Goal: Task Accomplishment & Management: Manage account settings

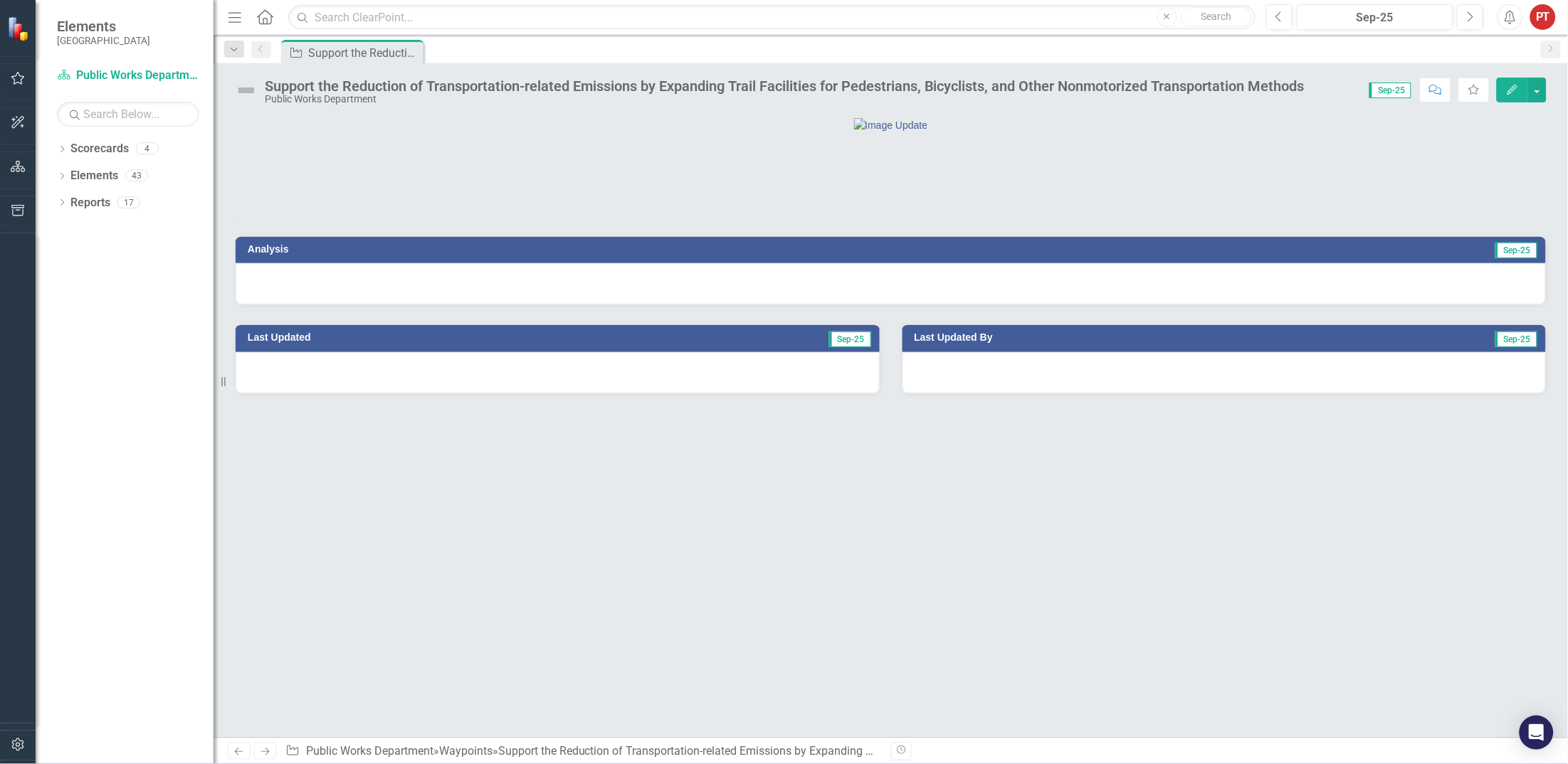
click at [520, 305] on div at bounding box center [890, 284] width 1310 height 42
click at [521, 305] on div at bounding box center [890, 284] width 1310 height 42
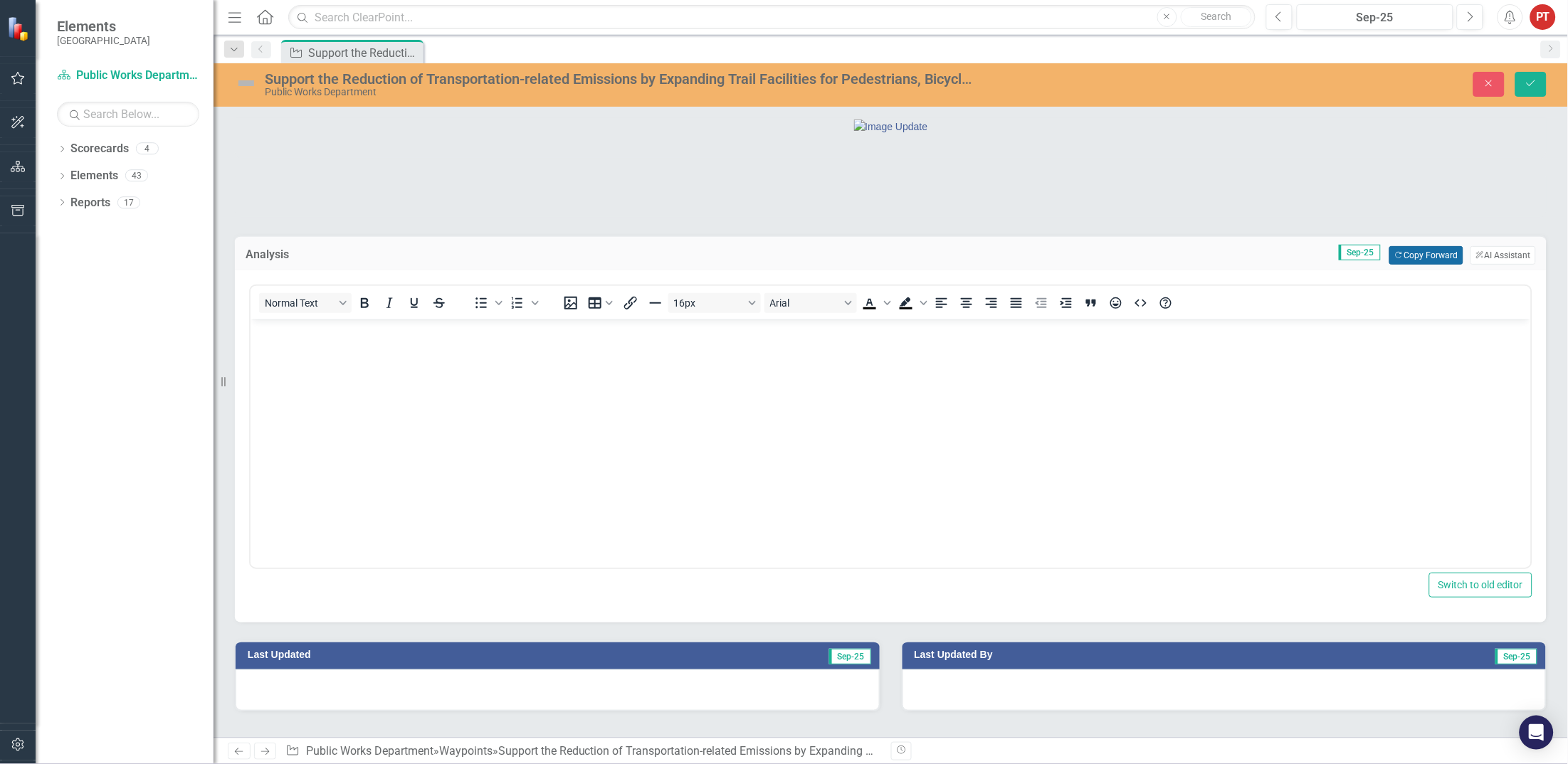
click at [1418, 265] on button "Copy Forward Copy Forward" at bounding box center [1425, 255] width 73 height 19
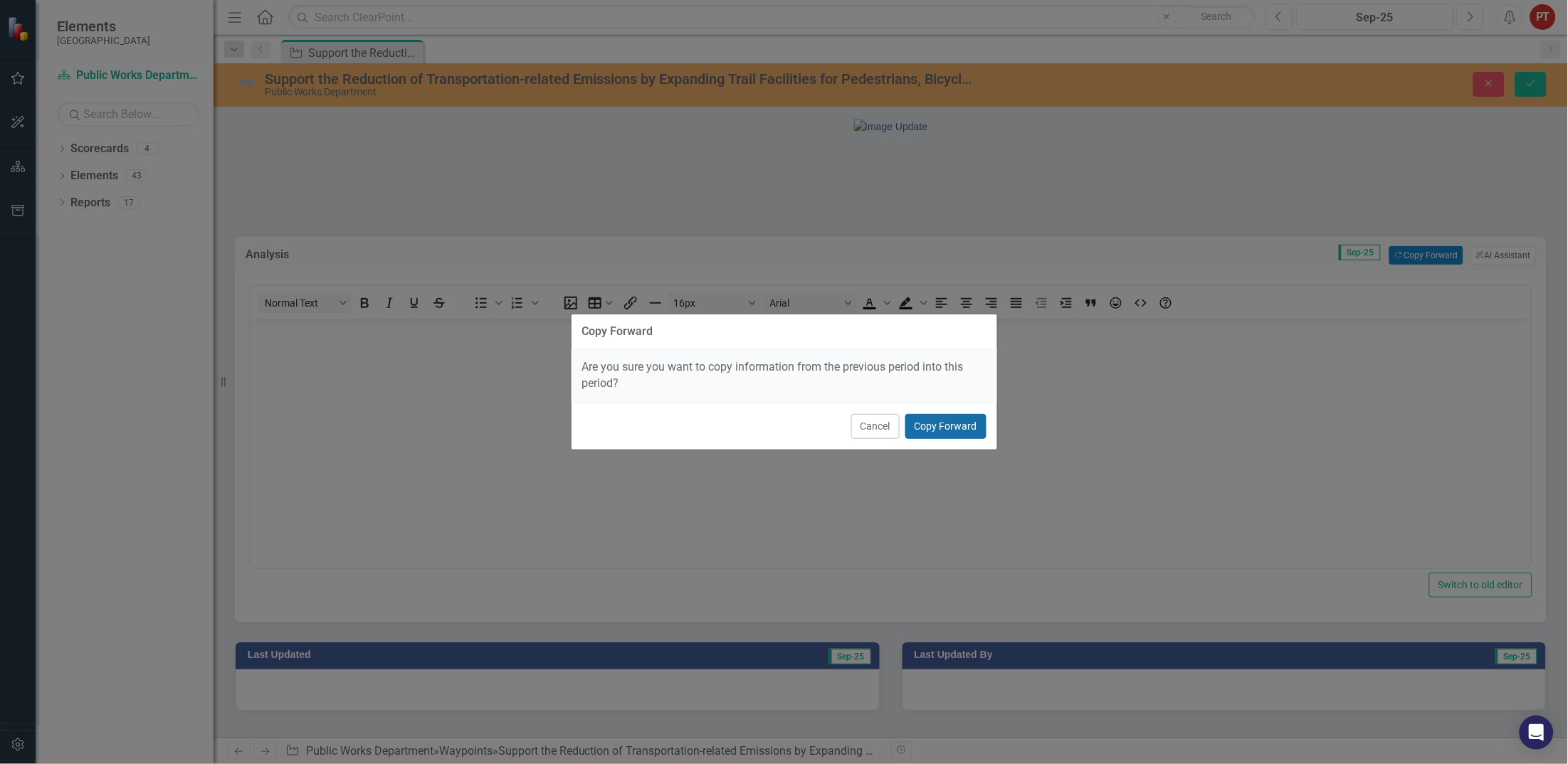
click at [944, 426] on button "Copy Forward" at bounding box center [946, 426] width 81 height 25
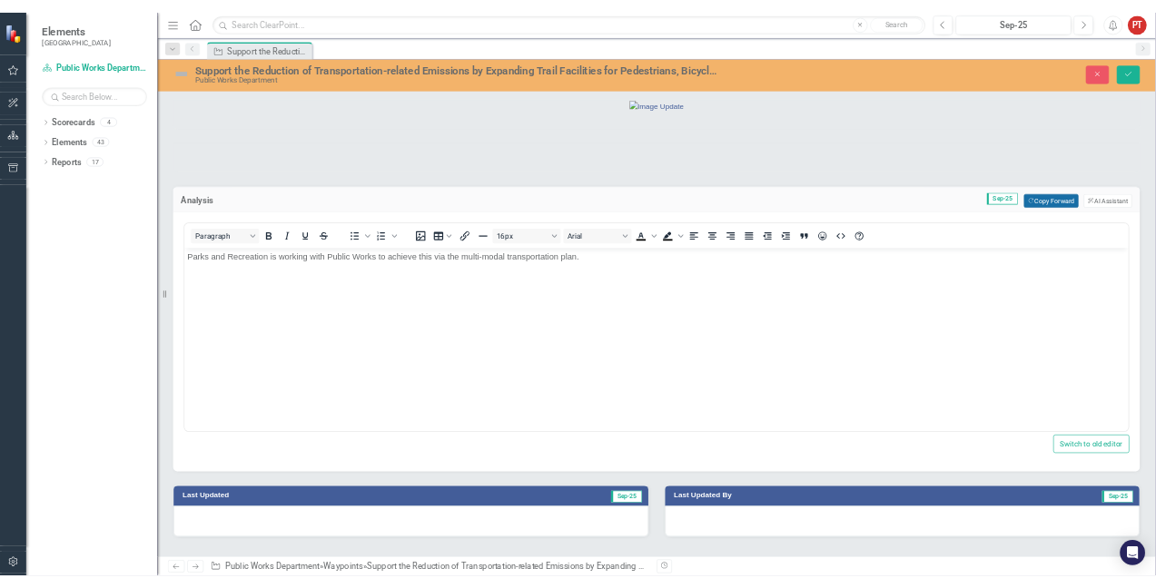
scroll to position [77, 0]
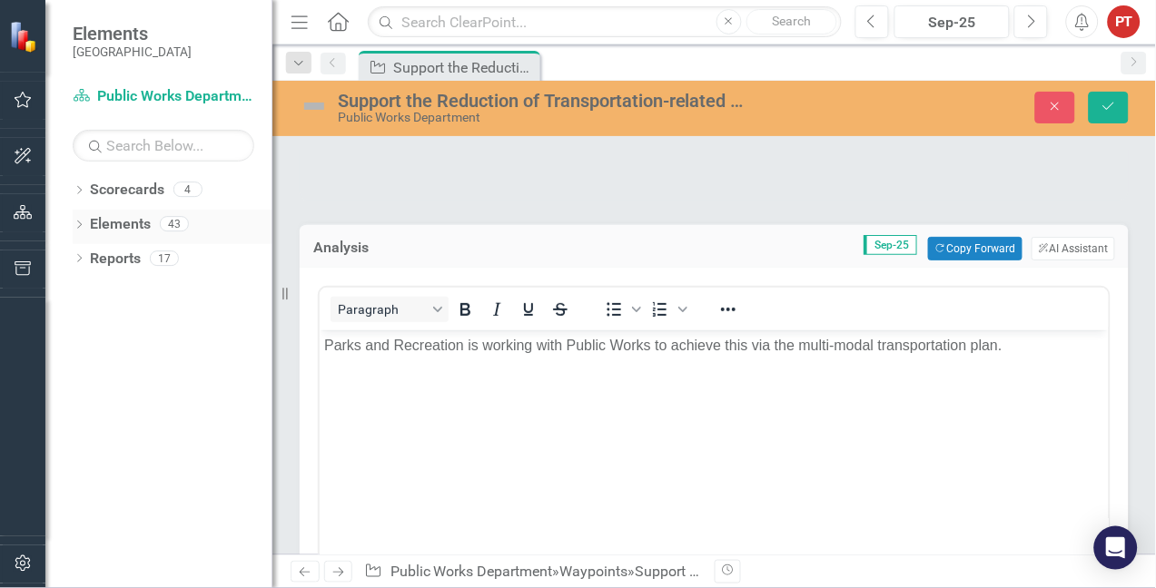
click at [121, 224] on link "Elements" at bounding box center [120, 224] width 61 height 21
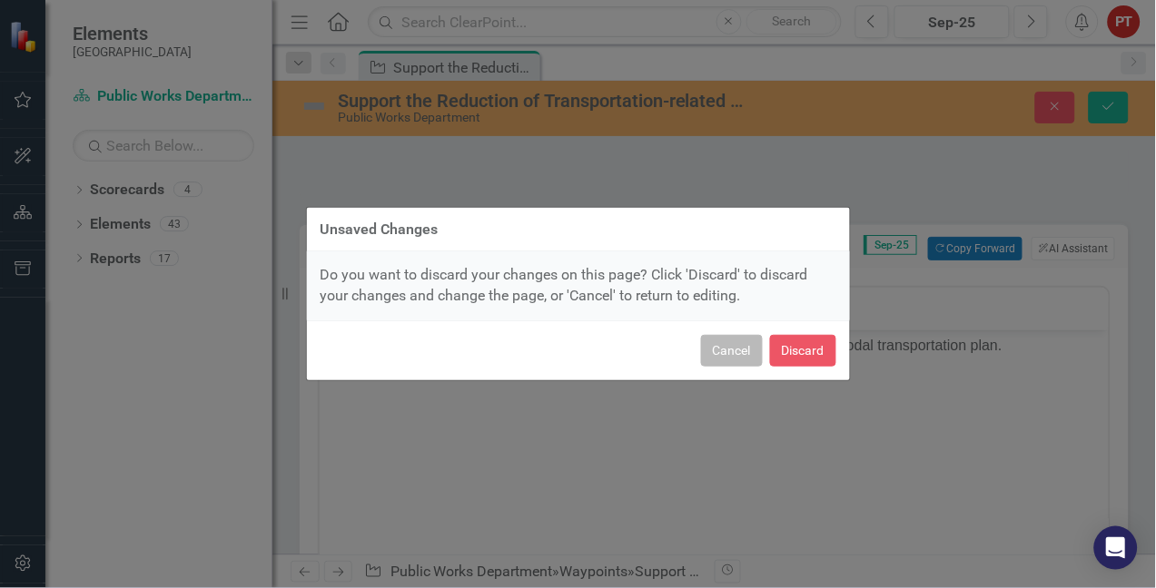
click at [737, 348] on button "Cancel" at bounding box center [732, 351] width 62 height 32
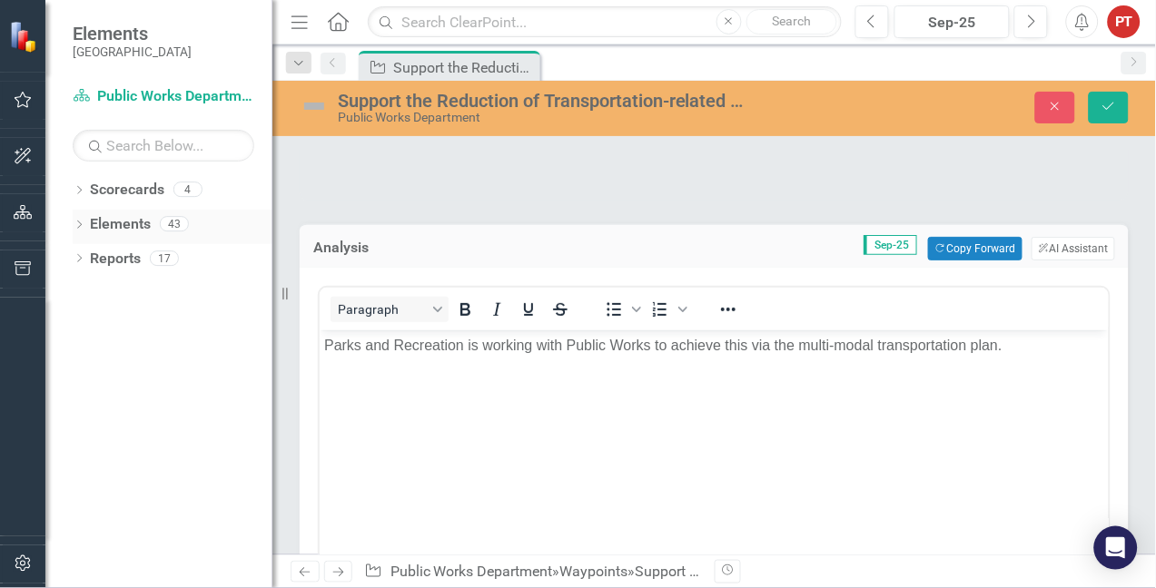
click at [97, 221] on link "Elements" at bounding box center [120, 224] width 61 height 21
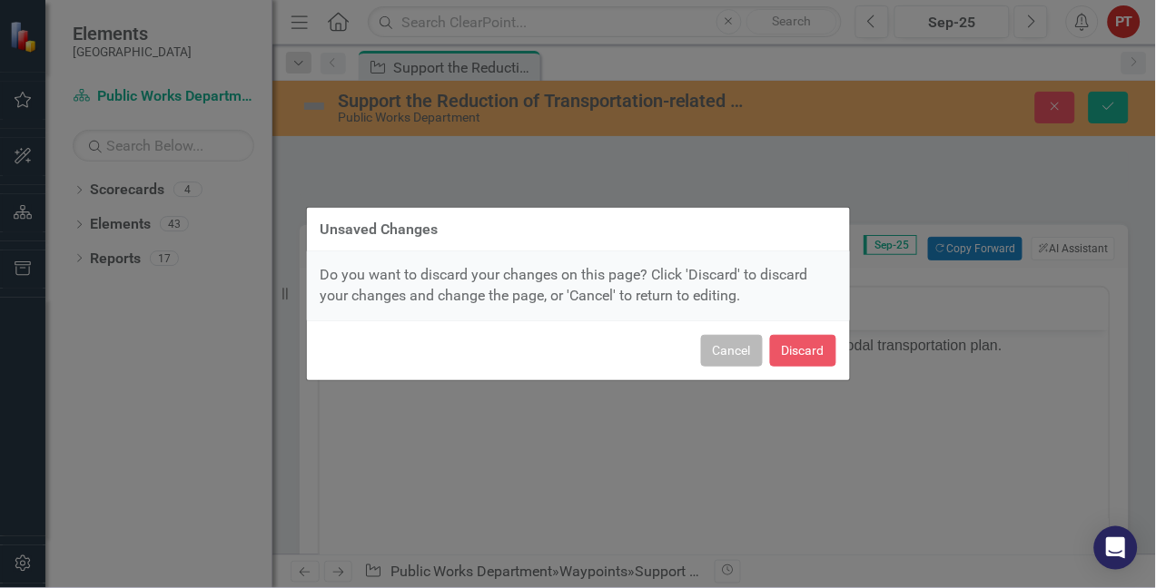
click at [737, 348] on button "Cancel" at bounding box center [732, 351] width 62 height 32
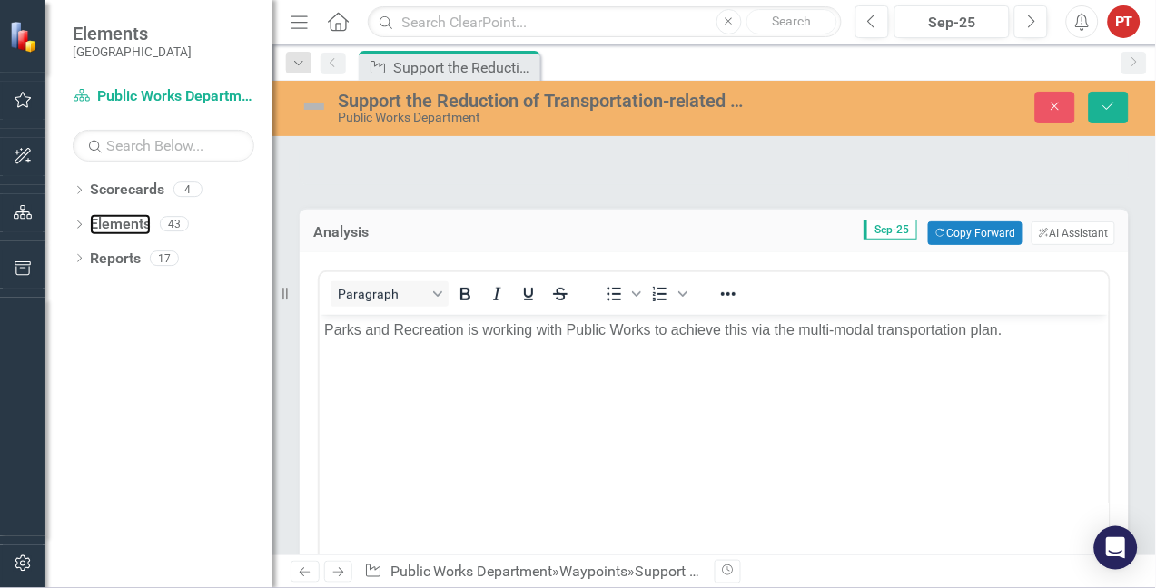
scroll to position [272, 0]
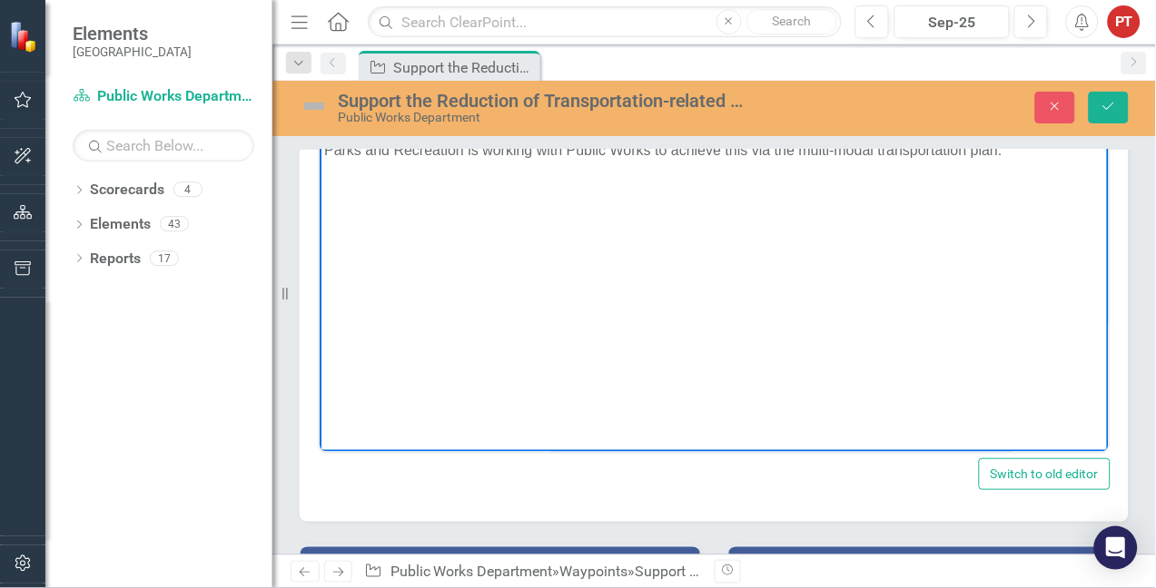
drag, startPoint x: 437, startPoint y: 188, endPoint x: 324, endPoint y: 188, distance: 112.6
click at [432, 188] on body "Parks and Recreation is working with Public Works to achieve this via the multi…" at bounding box center [713, 271] width 789 height 272
click at [341, 182] on body "Parks and Recreation is working with Public Works to achieve this via the multi…" at bounding box center [713, 271] width 789 height 272
drag, startPoint x: 1019, startPoint y: 153, endPoint x: 1041, endPoint y: 160, distance: 23.0
click at [1021, 153] on p "Parks and Recreation is working with Public Works to achieve this via the multi…" at bounding box center [713, 151] width 780 height 22
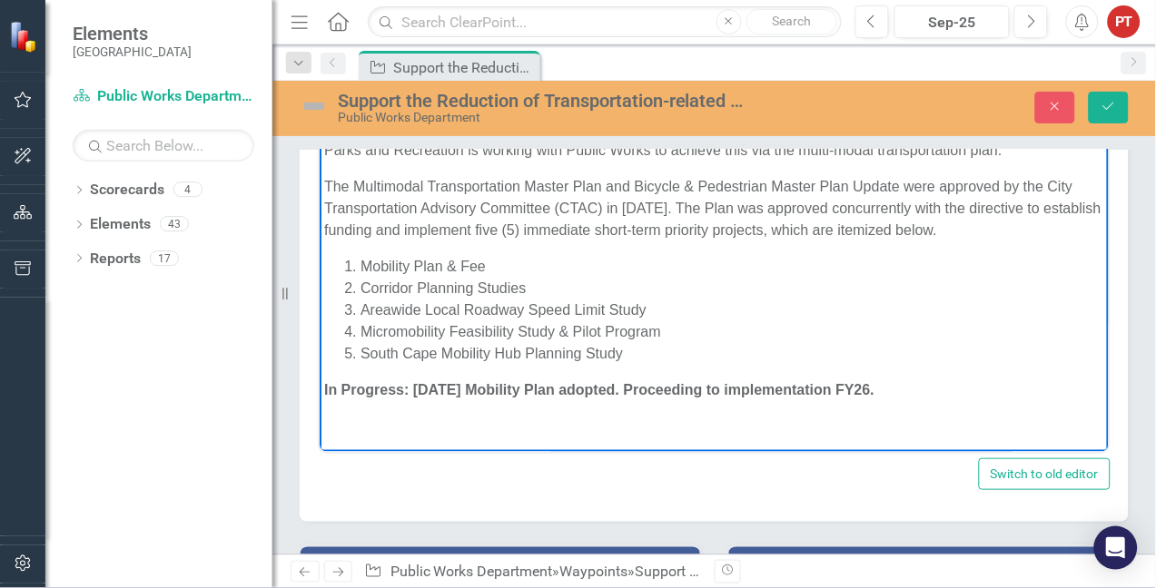
click at [530, 271] on li "Mobility Plan & Fee" at bounding box center [730, 267] width 743 height 22
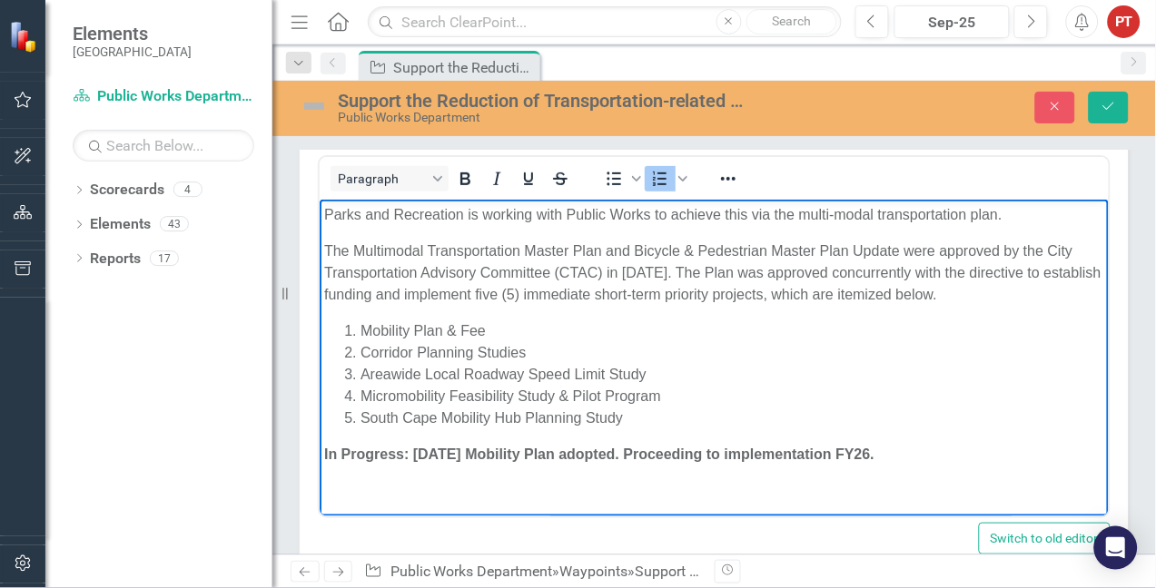
scroll to position [408, 0]
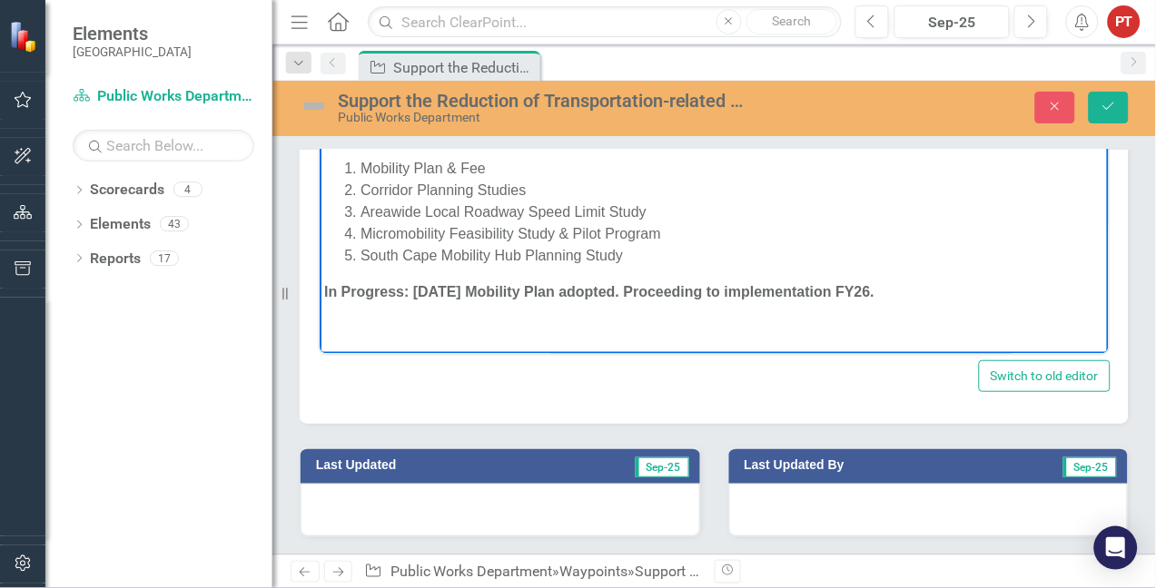
click at [894, 297] on p "In Progress: [DATE] Mobility Plan adopted. Proceeding to implementation FY26." at bounding box center [713, 292] width 780 height 22
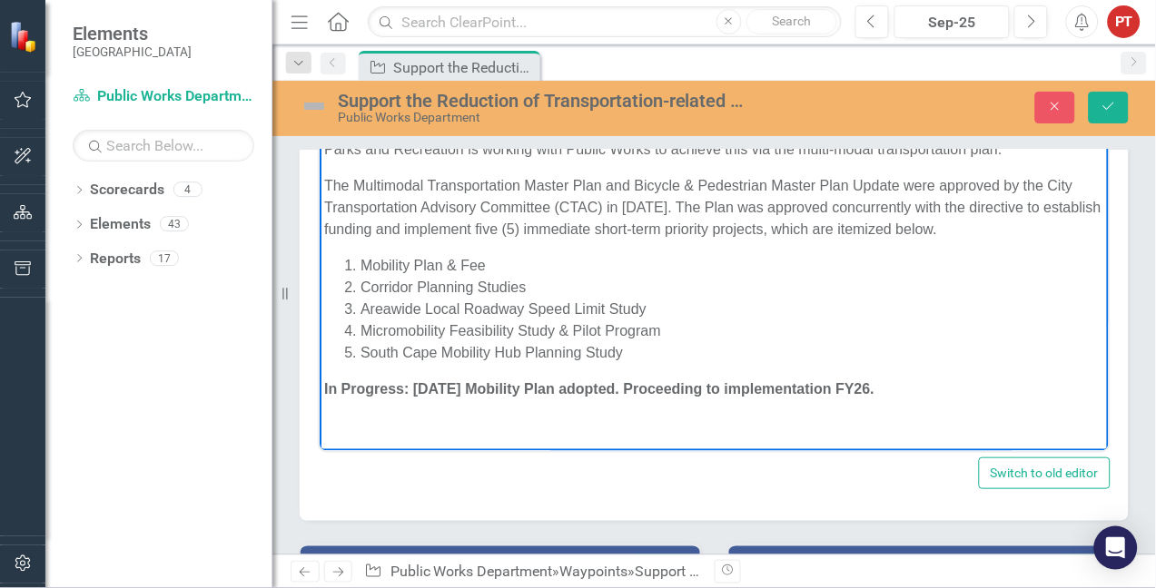
scroll to position [272, 0]
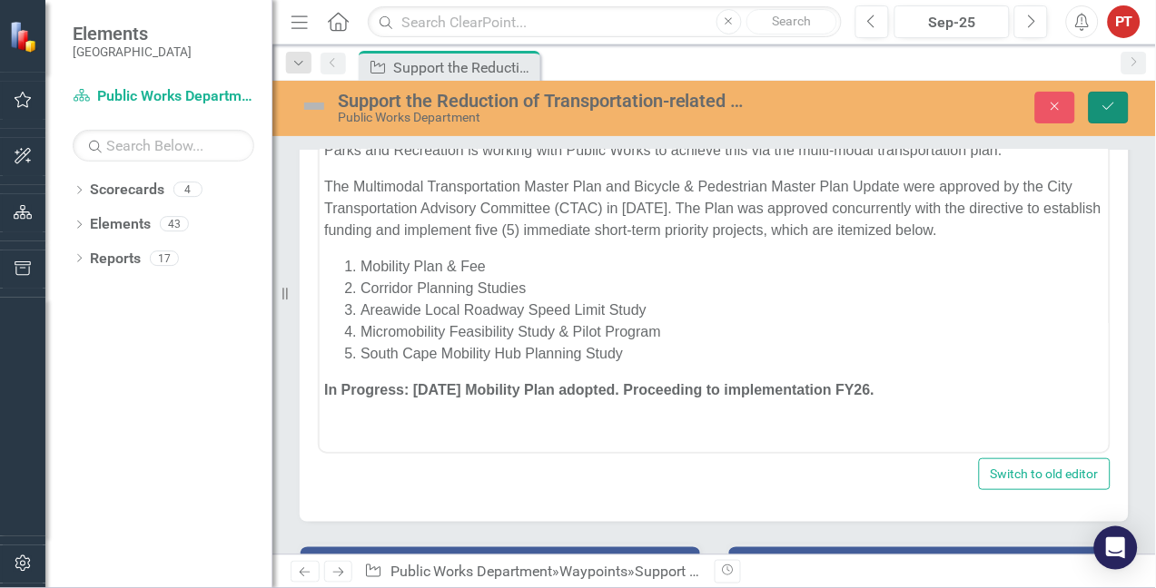
click at [1108, 100] on icon "Save" at bounding box center [1108, 106] width 16 height 13
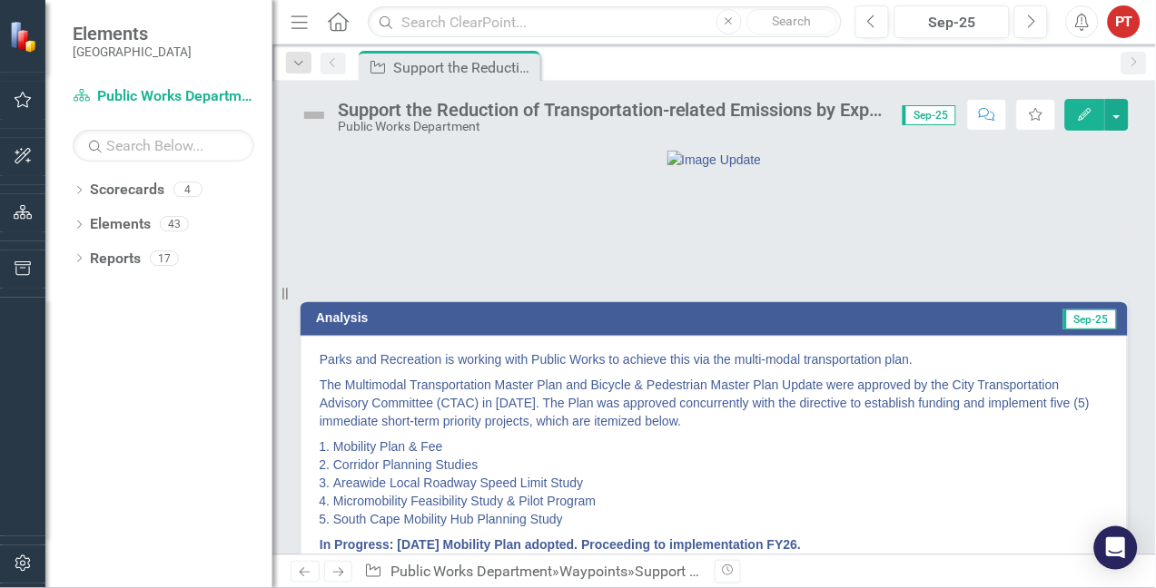
click at [317, 114] on img at bounding box center [314, 115] width 29 height 29
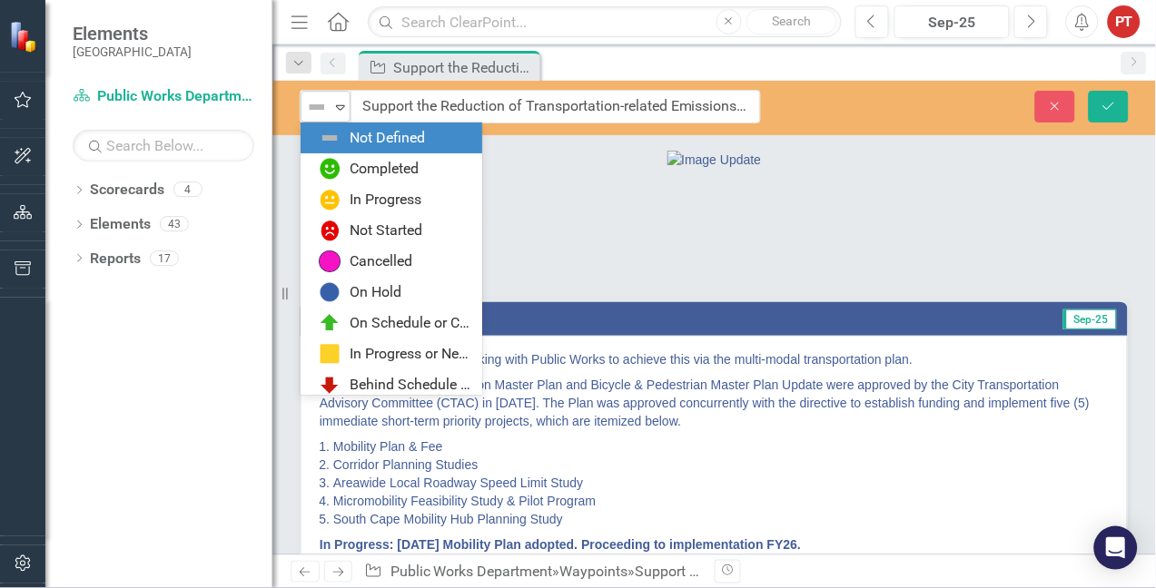
click at [329, 109] on div "Not Defined" at bounding box center [318, 107] width 24 height 22
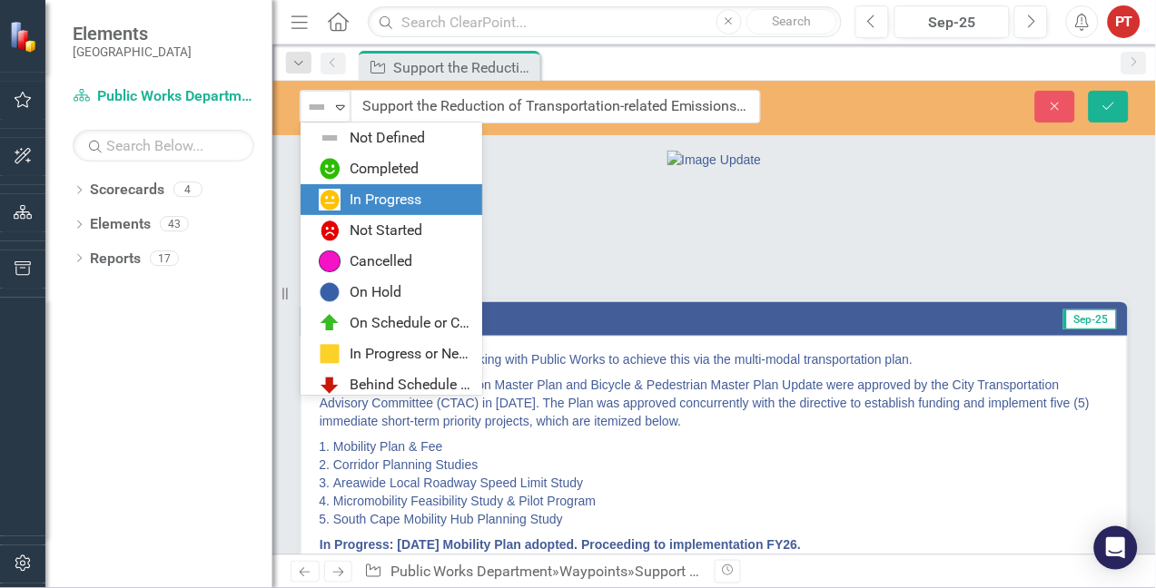
click at [375, 195] on div "In Progress" at bounding box center [385, 200] width 72 height 21
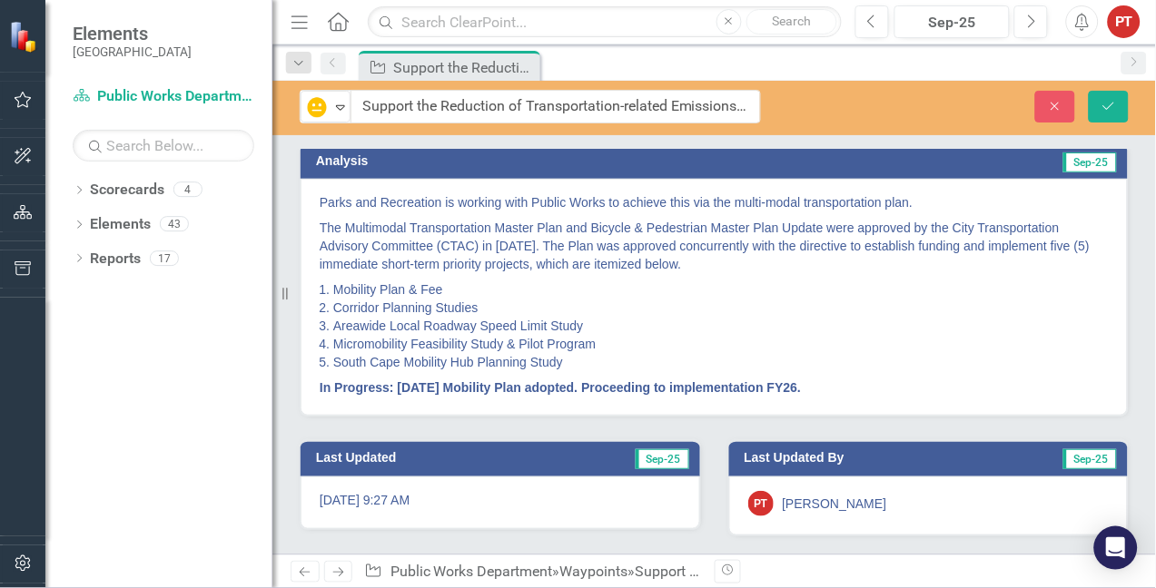
scroll to position [250, 0]
click at [1107, 109] on icon "Save" at bounding box center [1108, 106] width 16 height 13
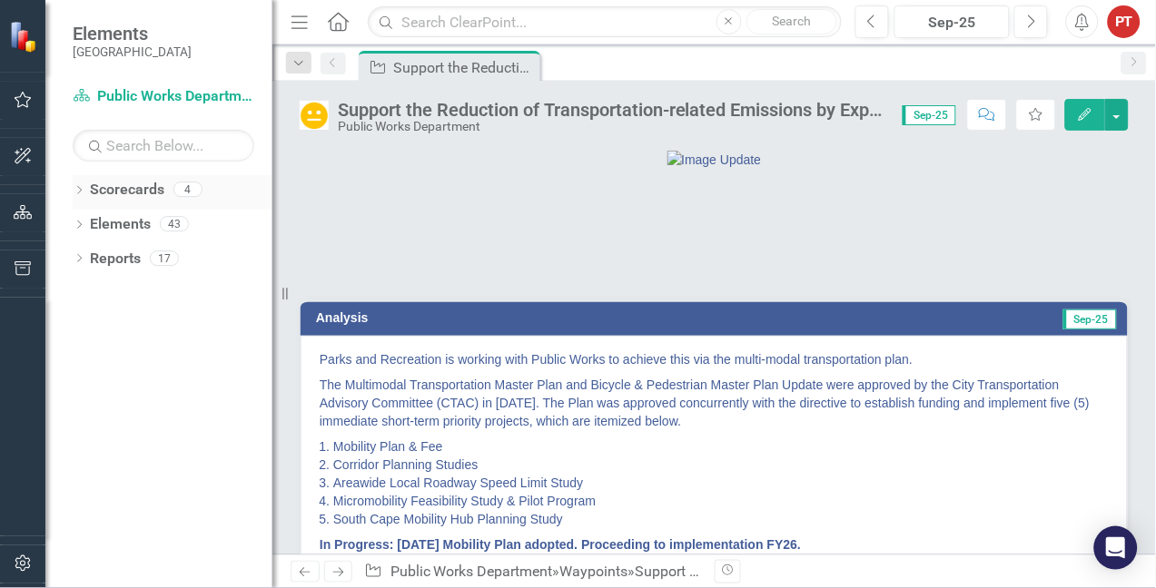
click at [118, 193] on link "Scorecards" at bounding box center [127, 190] width 74 height 21
click at [77, 191] on icon "Dropdown" at bounding box center [79, 192] width 13 height 10
click at [146, 197] on link "Scorecards" at bounding box center [127, 190] width 74 height 21
click at [141, 224] on link "[GEOGRAPHIC_DATA], [GEOGRAPHIC_DATA] Business Initiatives" at bounding box center [186, 224] width 172 height 21
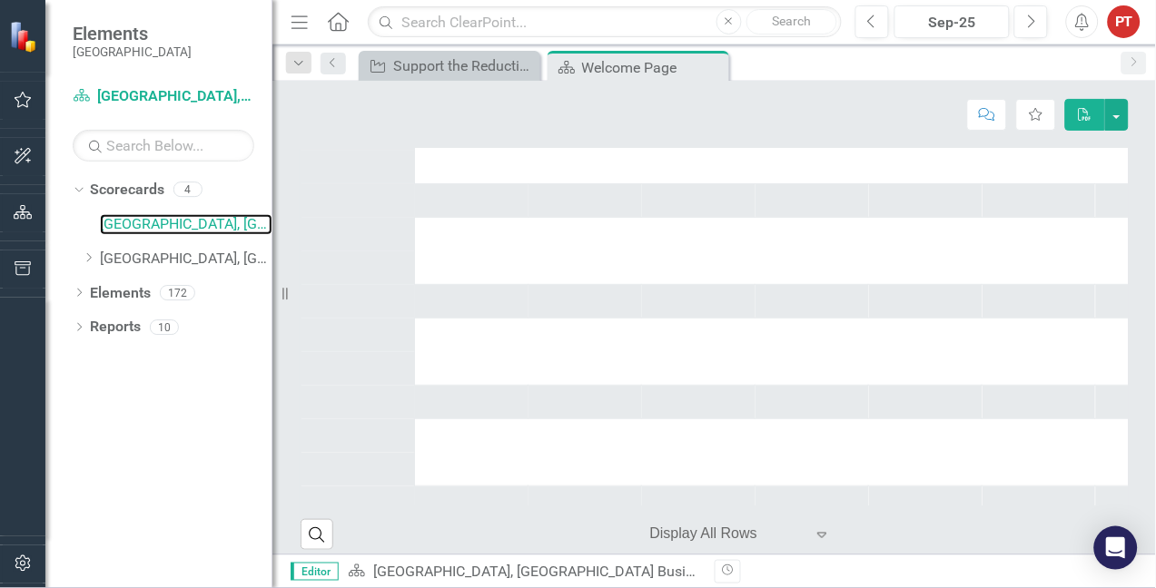
scroll to position [404, 0]
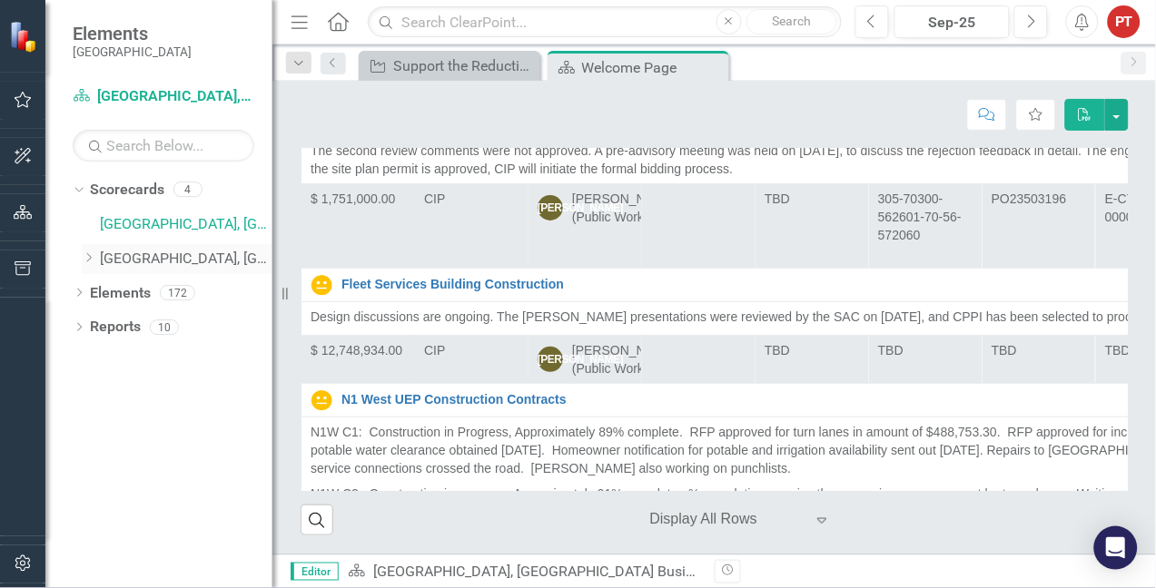
click at [177, 256] on link "[GEOGRAPHIC_DATA], [GEOGRAPHIC_DATA] Strategic Plan" at bounding box center [186, 259] width 172 height 21
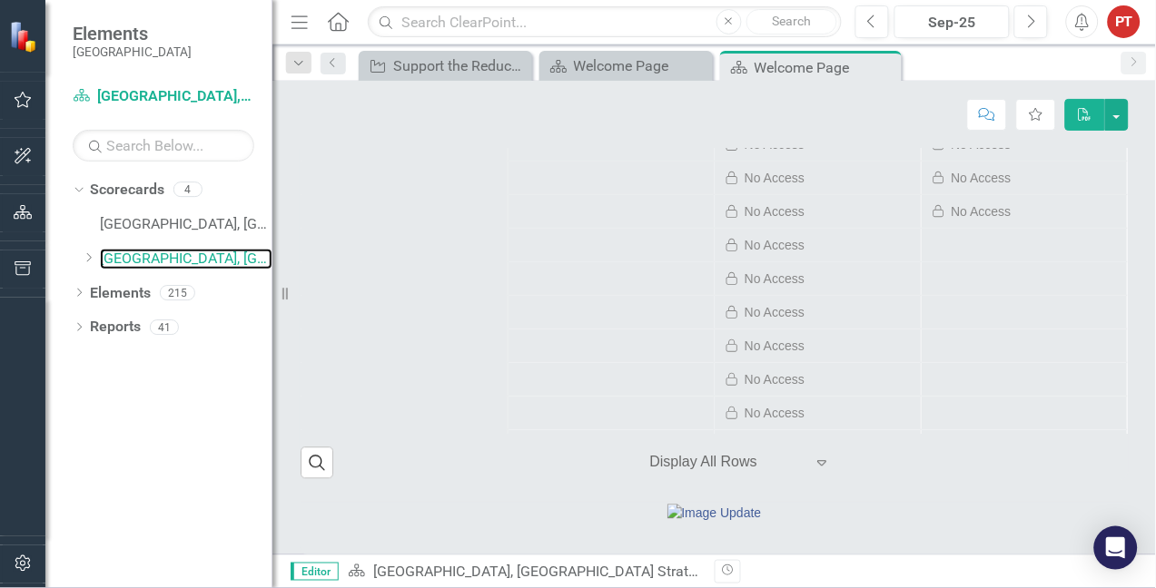
scroll to position [688, 0]
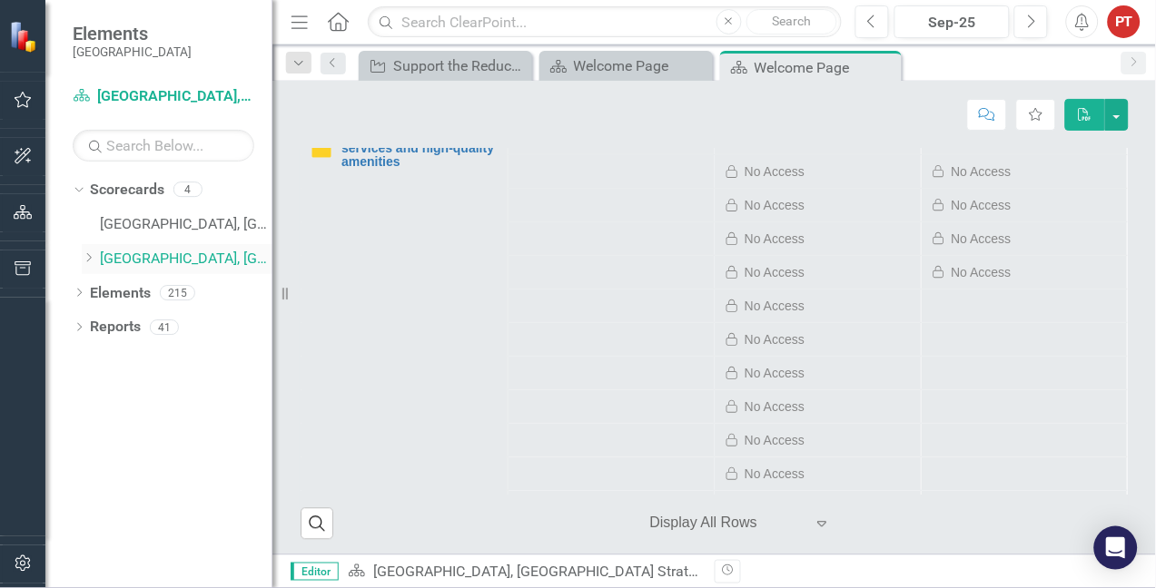
click at [86, 258] on icon "Dropdown" at bounding box center [89, 257] width 14 height 11
click at [179, 323] on link "Capital Improvements" at bounding box center [195, 327] width 154 height 21
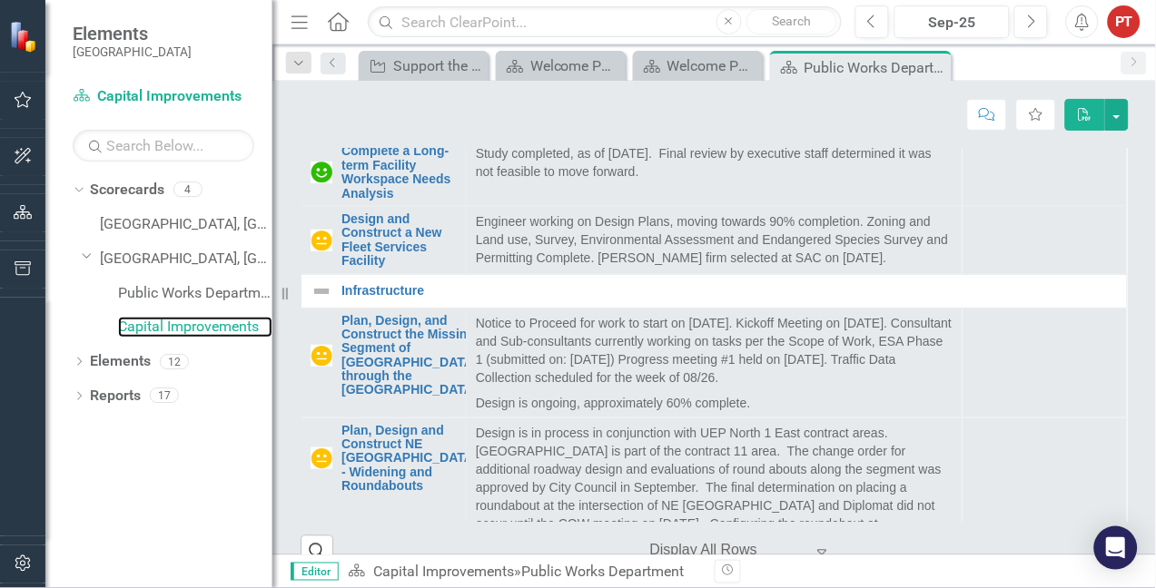
scroll to position [136, 0]
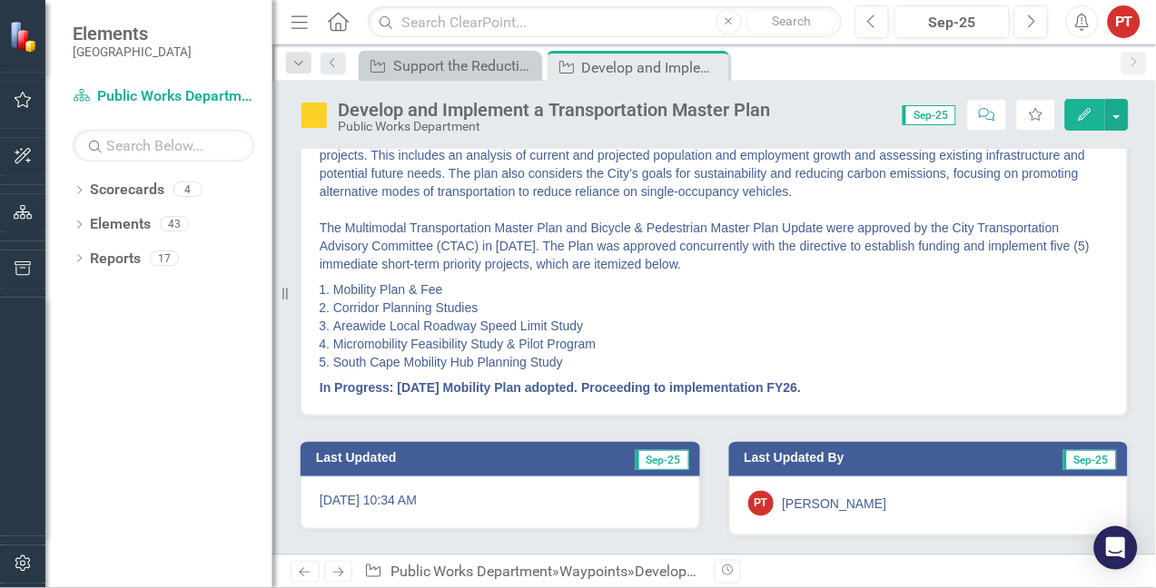
scroll to position [475, 0]
click at [373, 265] on p "The completed Multimodal Transportation Master Plan includes almost 300 policie…" at bounding box center [714, 182] width 789 height 189
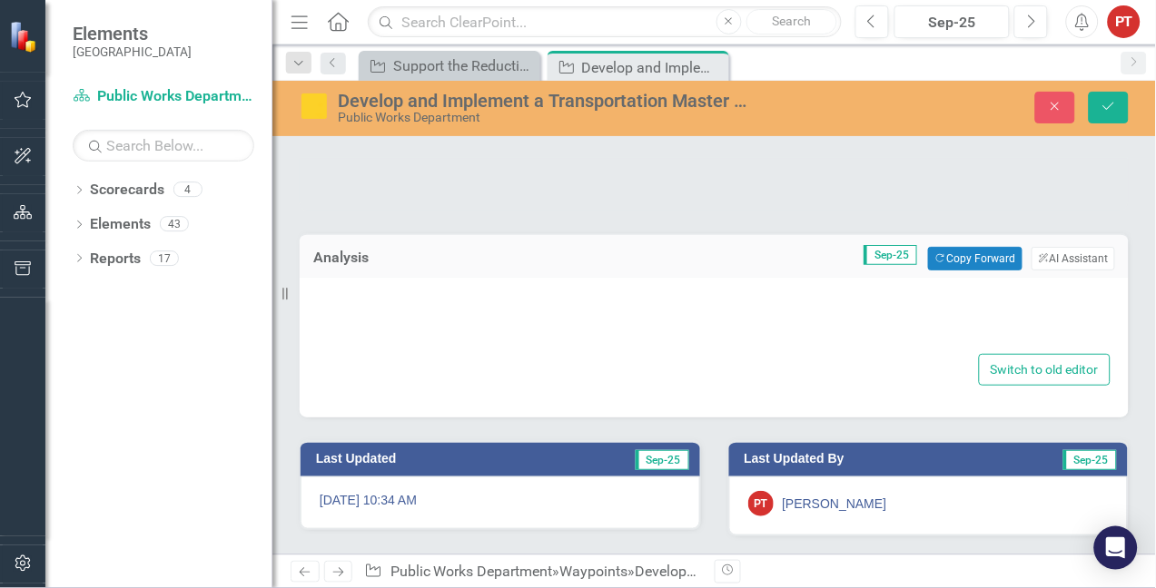
type textarea "<p><strong>Plan completed in FY 2024.&nbsp; Amendment #1 Traffic Data completed…"
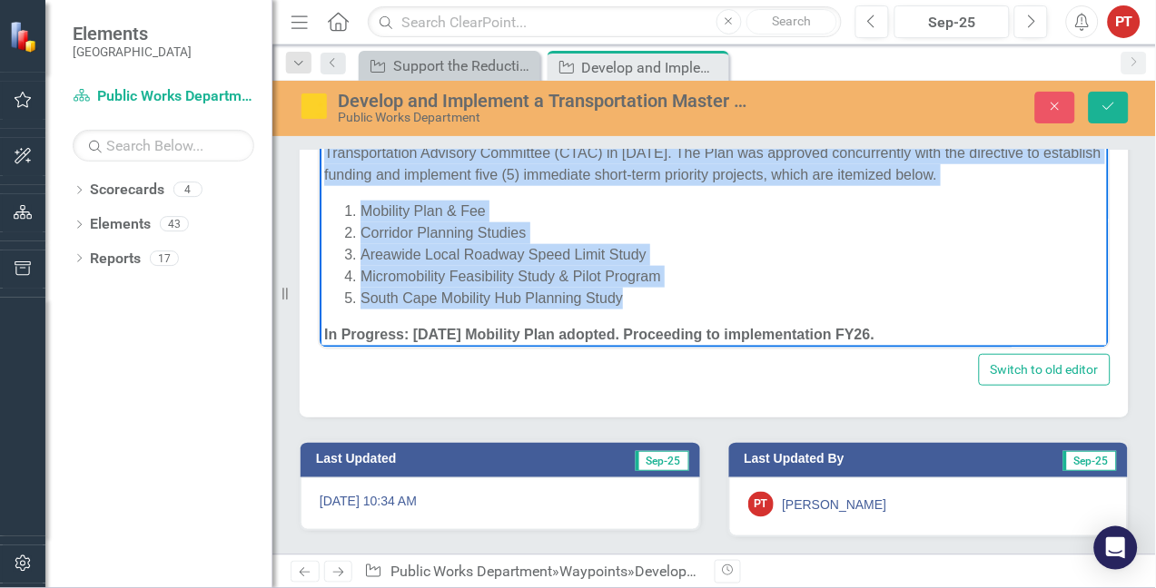
scroll to position [307, 0]
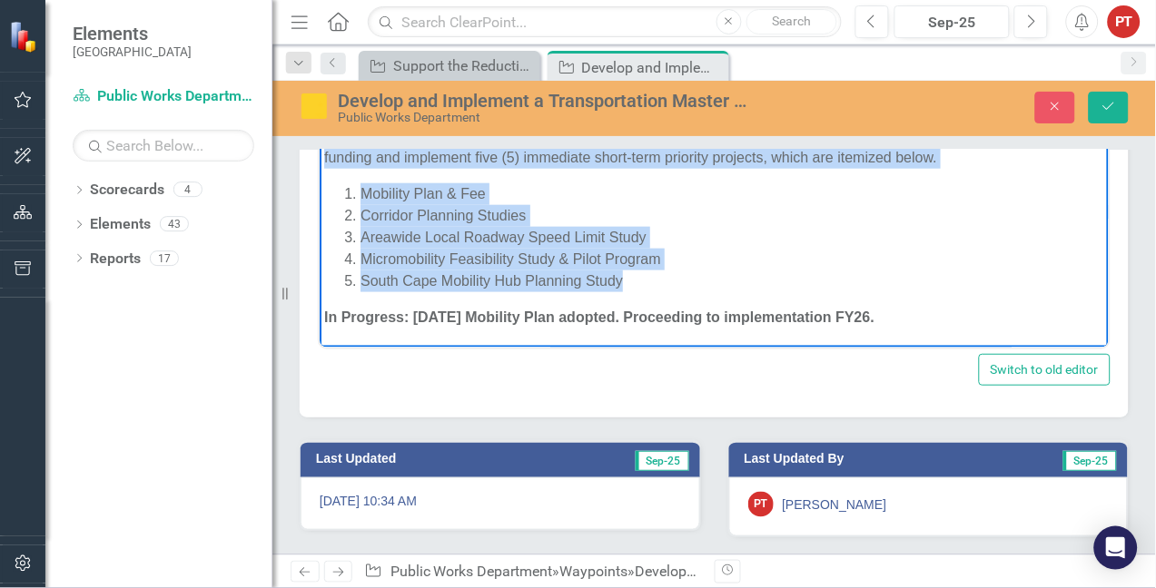
drag, startPoint x: 324, startPoint y: 230, endPoint x: 879, endPoint y: 322, distance: 562.3
click at [879, 322] on body "Plan completed in FY 2024. Amendment #1 Traffic Data completed in FY 2025. The …" at bounding box center [713, 45] width 789 height 605
copy body "The Multimodal Transportation Master Plan and Bicycle & Pedestrian Master Plan …"
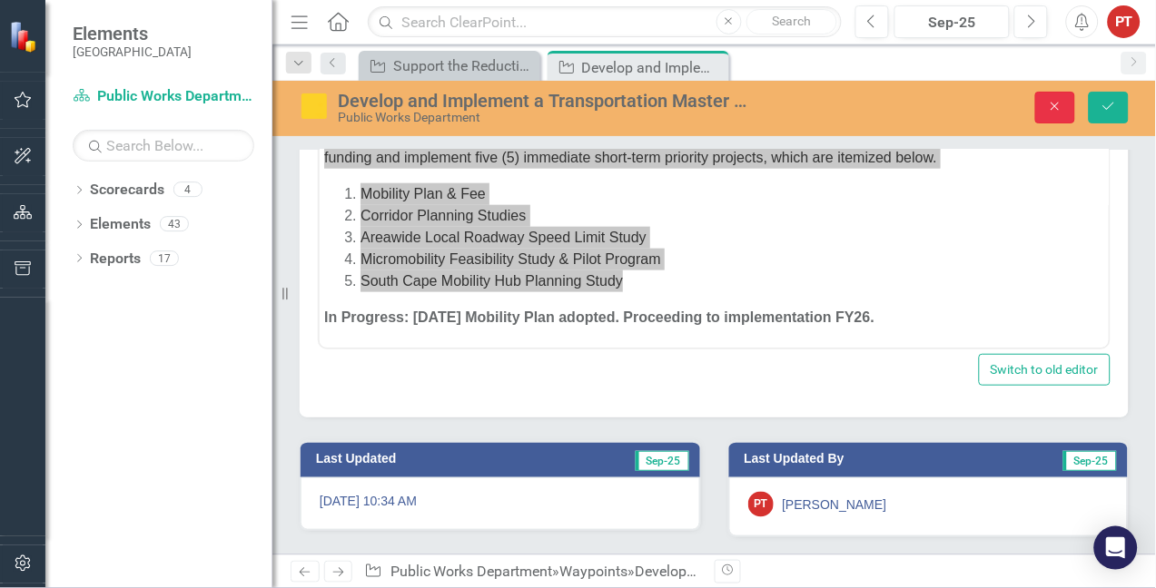
click at [1052, 112] on icon "Close" at bounding box center [1055, 106] width 16 height 13
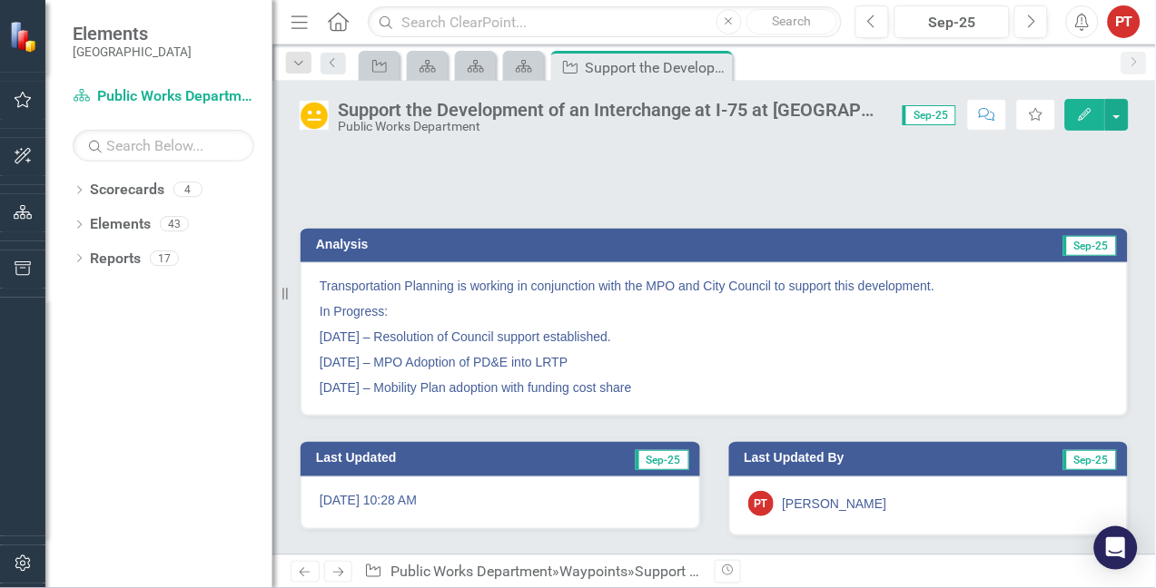
scroll to position [166, 0]
click at [876, 194] on div at bounding box center [714, 177] width 829 height 53
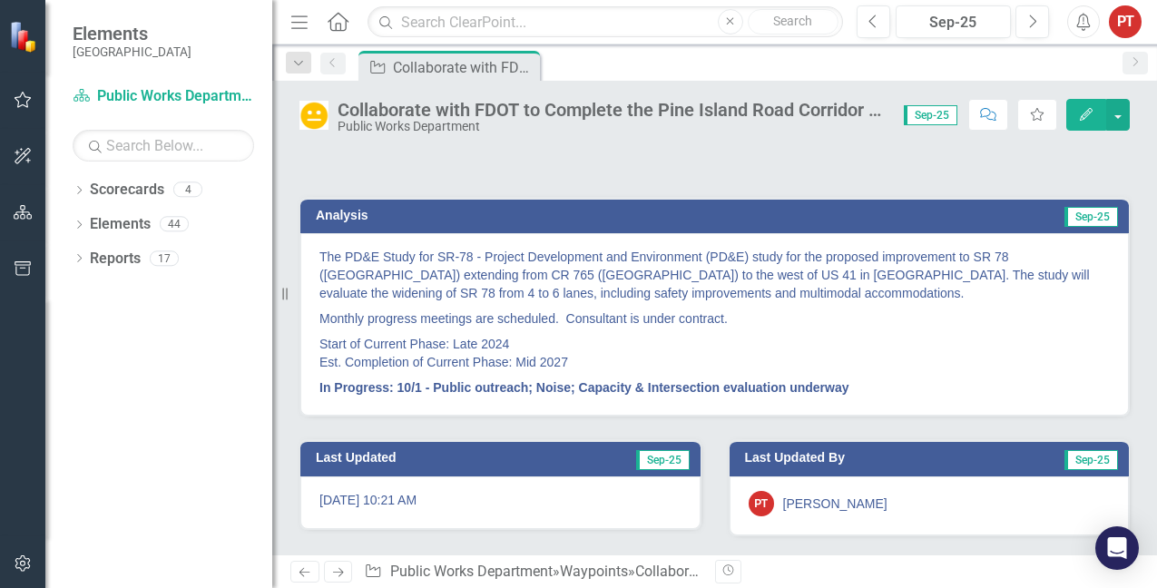
scroll to position [195, 0]
click at [896, 338] on p "Start of Current Phase: Late 2024 Est. Completion of Current Phase: Mid 2027" at bounding box center [715, 353] width 791 height 44
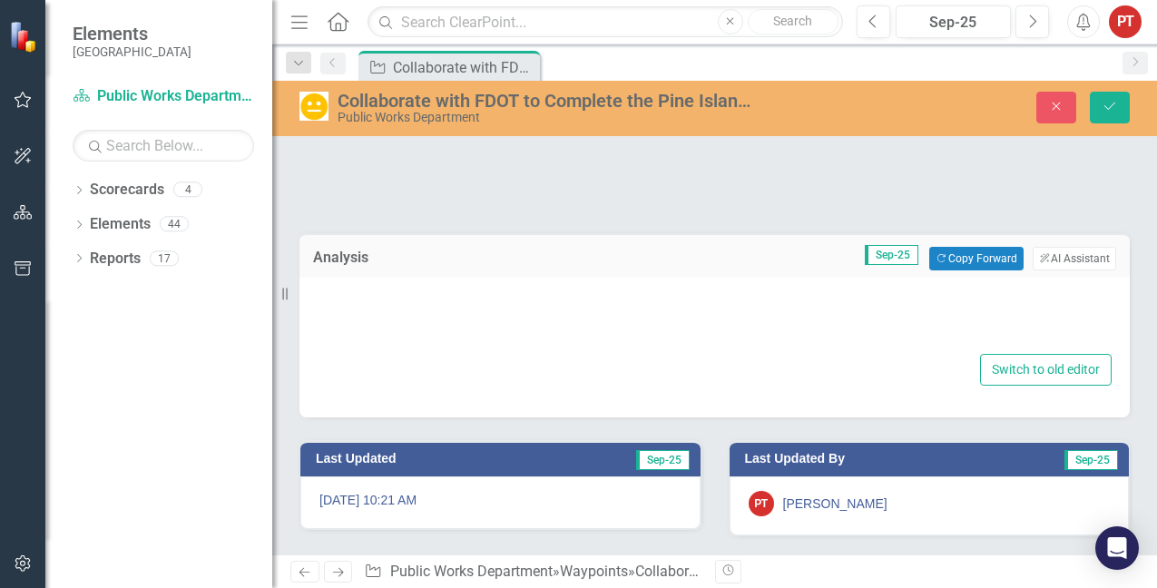
type textarea "<p>The PD&amp;E Study for SR-78 - Project Development and Environment (PD&amp;E…"
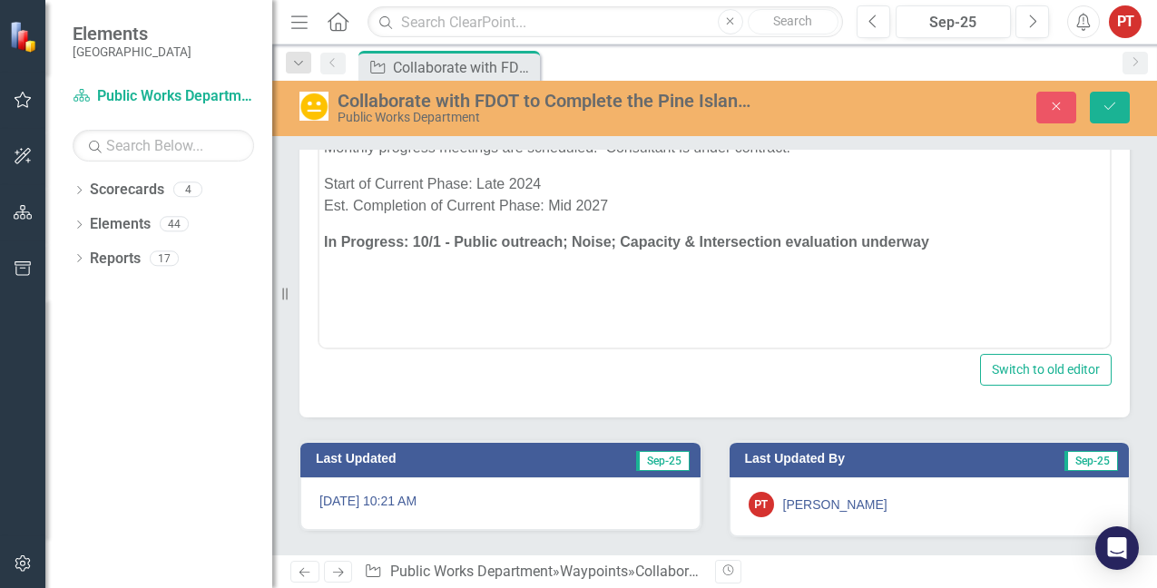
scroll to position [471, 0]
click at [1054, 109] on icon "Close" at bounding box center [1056, 106] width 16 height 13
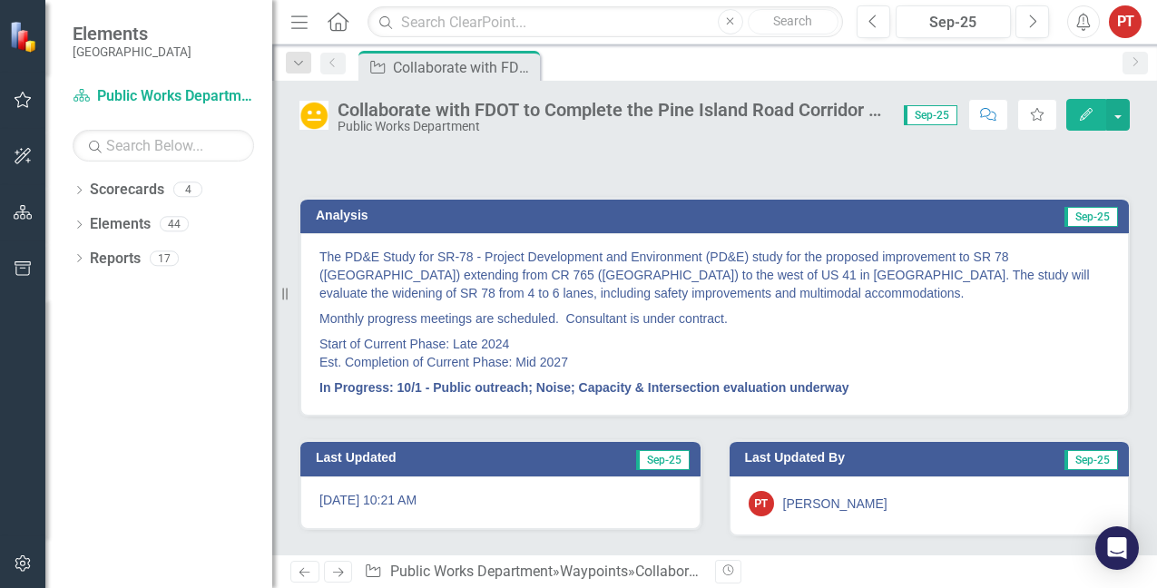
scroll to position [196, 0]
click at [1127, 192] on div "Analysis Sep-25 The PD&E Study for SR-78 - Project Development and Environment …" at bounding box center [715, 295] width 858 height 242
click at [74, 190] on icon "Dropdown" at bounding box center [79, 192] width 13 height 10
click at [216, 259] on link "[GEOGRAPHIC_DATA], [GEOGRAPHIC_DATA] Strategic Plan" at bounding box center [186, 259] width 172 height 21
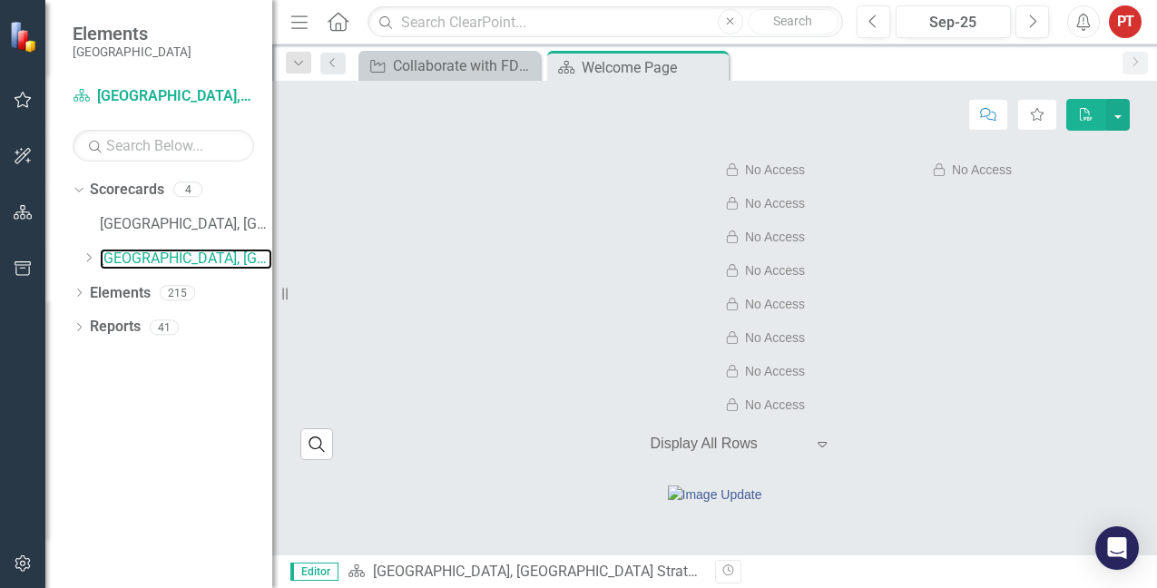
scroll to position [1214, 0]
